Goal: Obtain resource: Download file/media

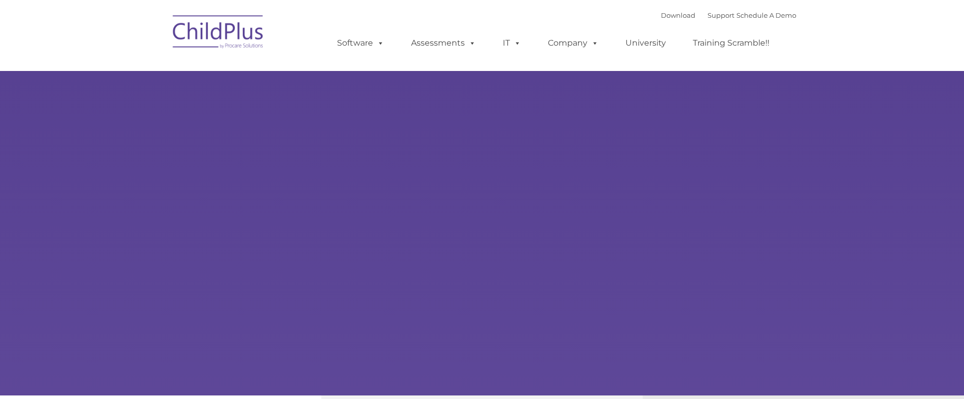
select select "MEDIUM"
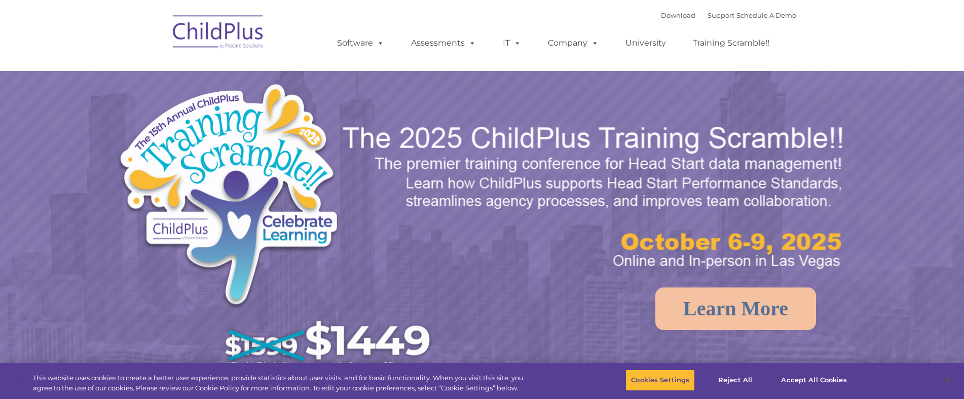
select select "MEDIUM"
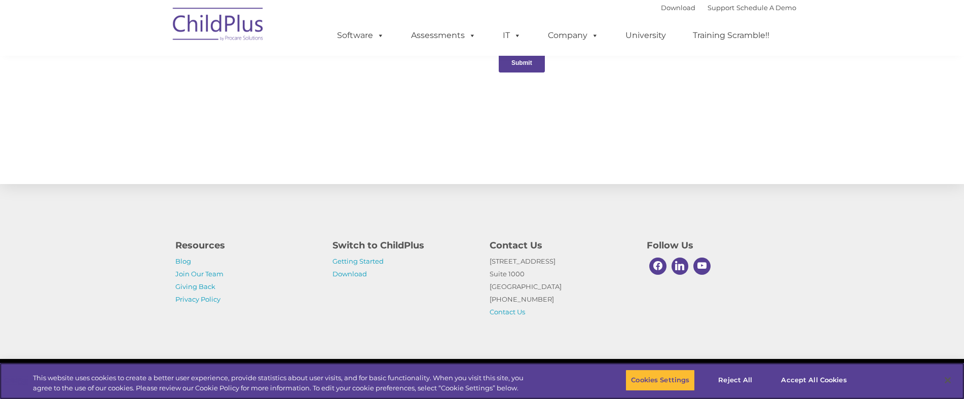
scroll to position [1058, 0]
click at [341, 262] on link "Getting Started" at bounding box center [358, 261] width 51 height 8
click at [351, 276] on link "Download" at bounding box center [350, 274] width 34 height 8
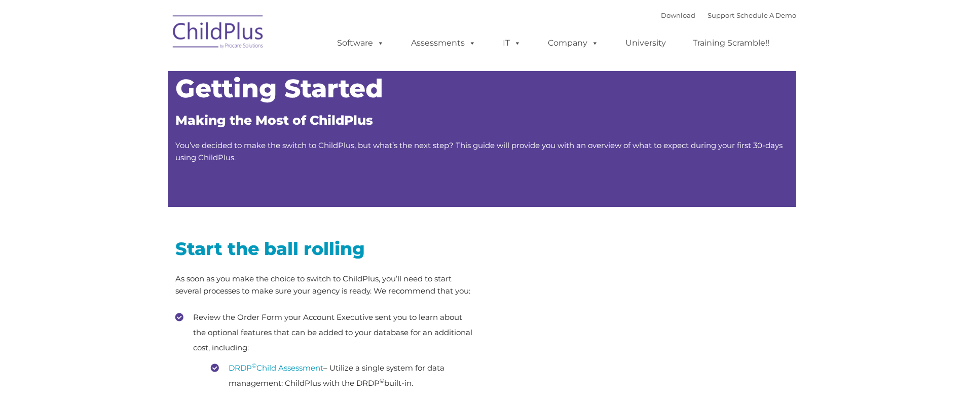
type input ""
